Goal: Task Accomplishment & Management: Manage account settings

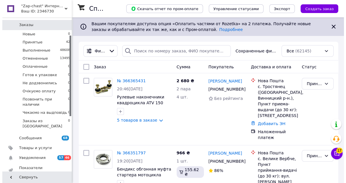
scroll to position [139, 0]
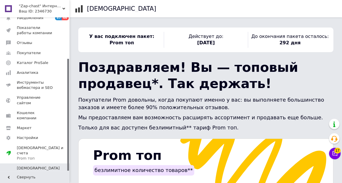
click at [21, 175] on span "Счета" at bounding box center [23, 177] width 12 height 5
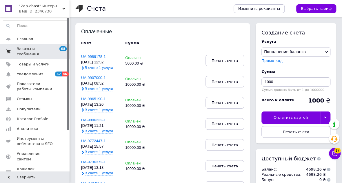
click at [23, 50] on span "Заказы и сообщения" at bounding box center [35, 51] width 37 height 10
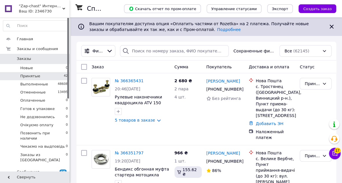
click at [32, 76] on span "Принятые" at bounding box center [30, 76] width 20 height 5
